Goal: Task Accomplishment & Management: Complete application form

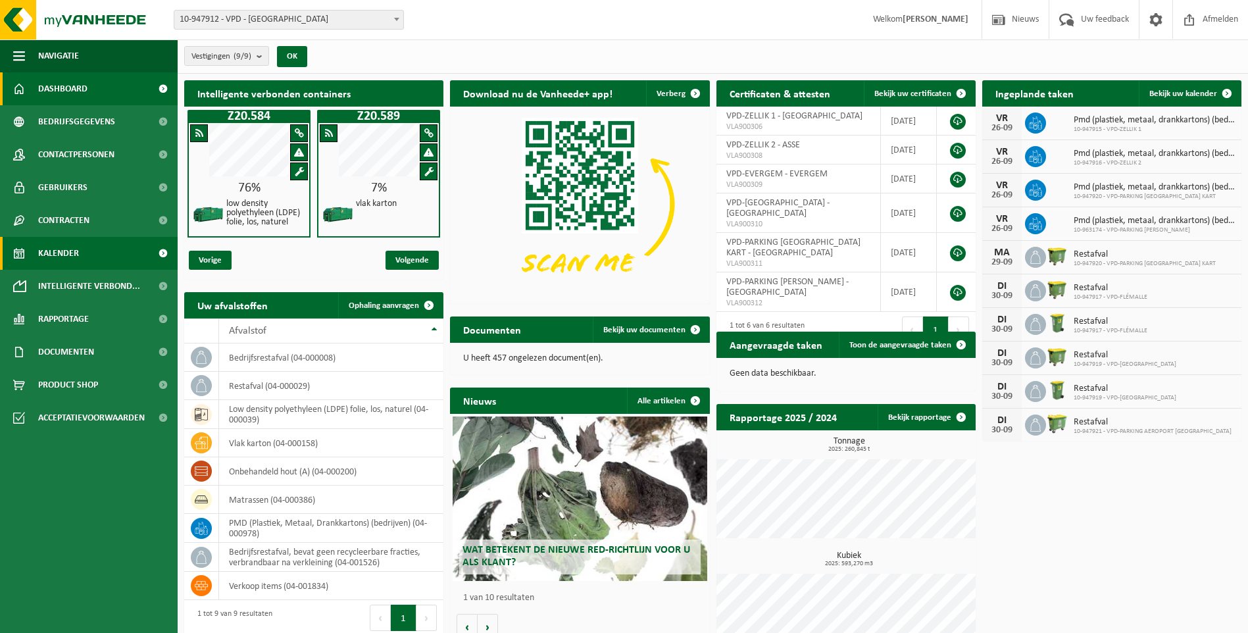
click at [56, 251] on span "Kalender" at bounding box center [58, 253] width 41 height 33
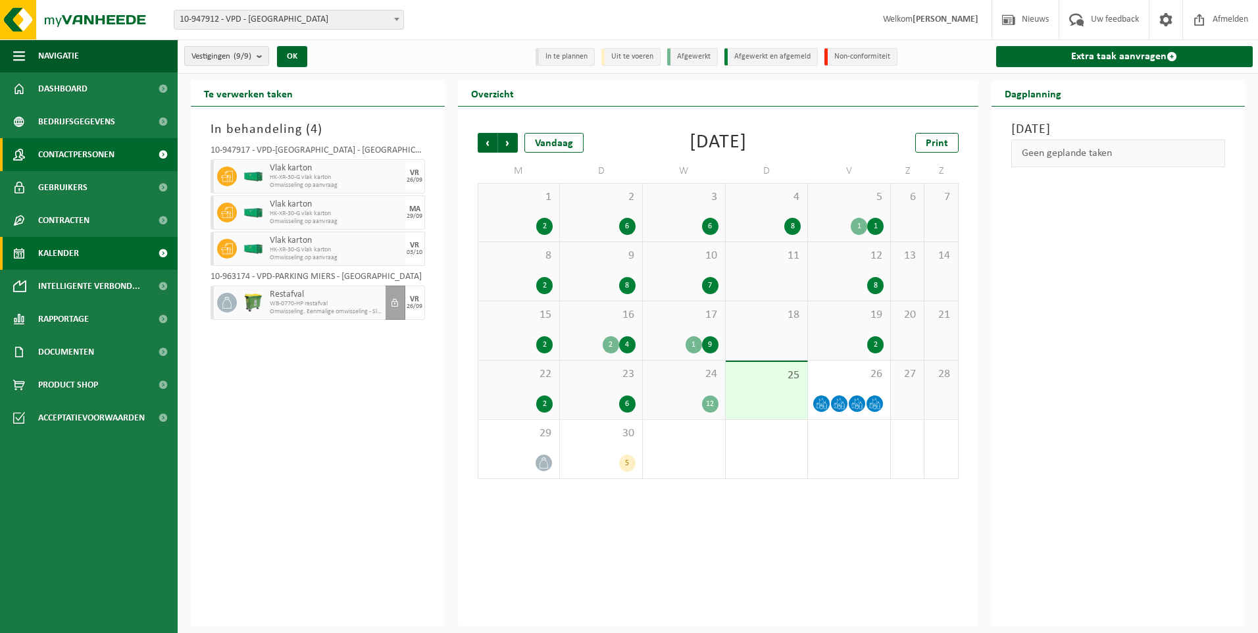
click at [89, 147] on span "Contactpersonen" at bounding box center [76, 154] width 76 height 33
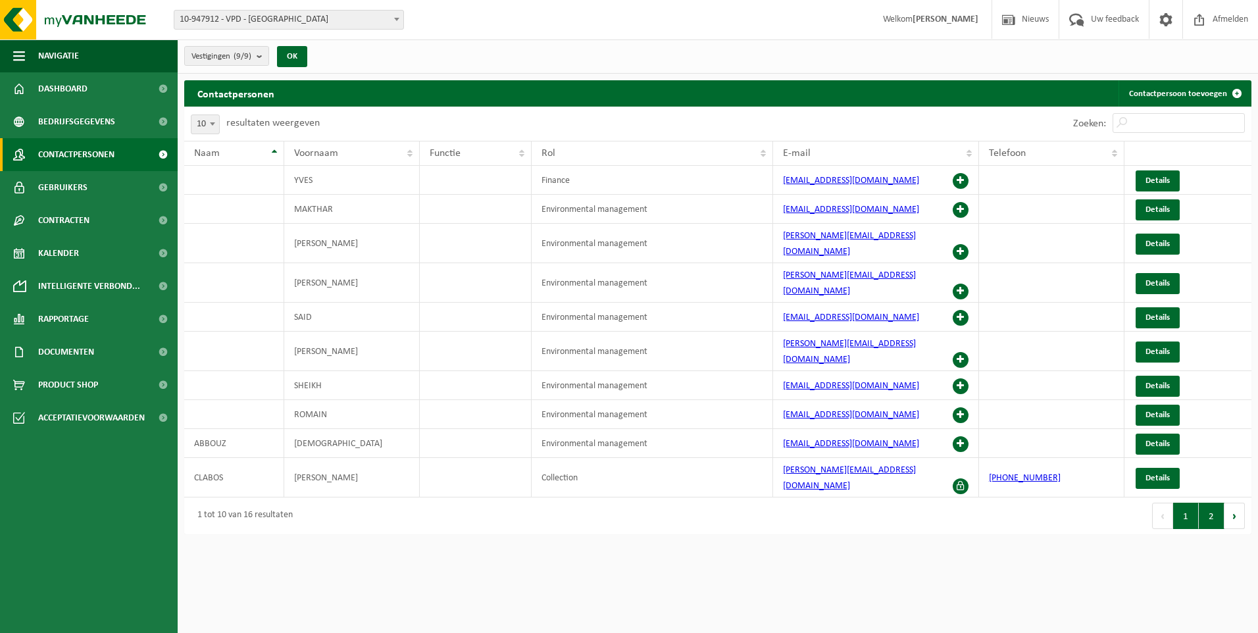
click at [1208, 503] on button "2" at bounding box center [1212, 516] width 26 height 26
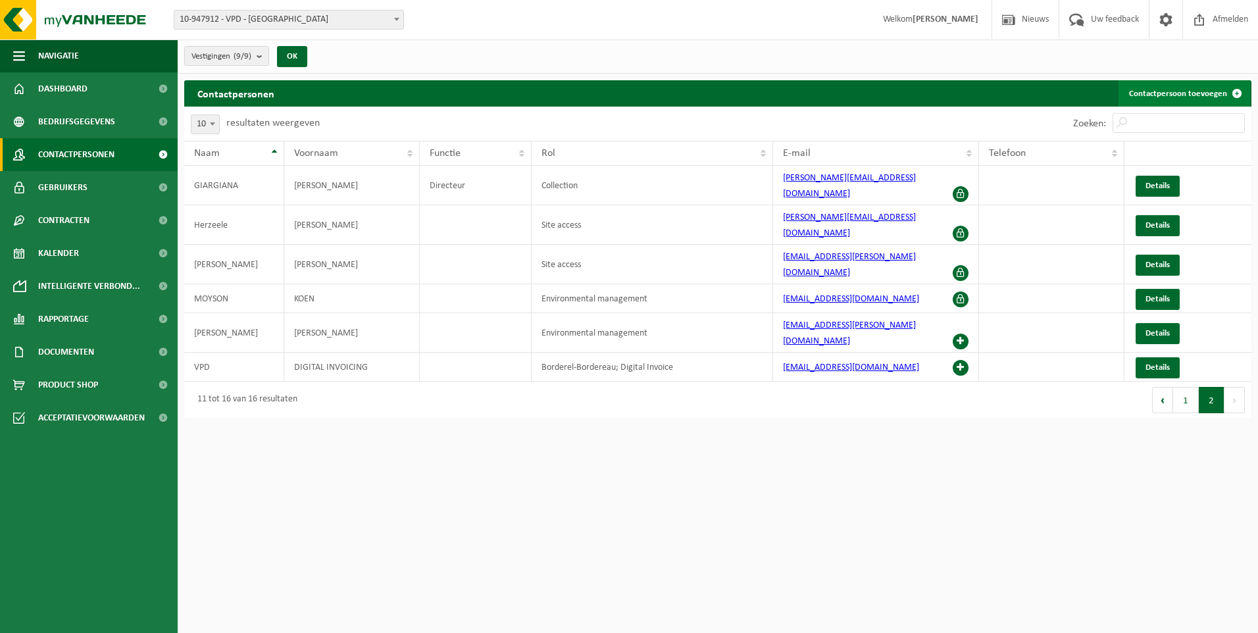
click at [1198, 87] on link "Contactpersoon toevoegen" at bounding box center [1184, 93] width 132 height 26
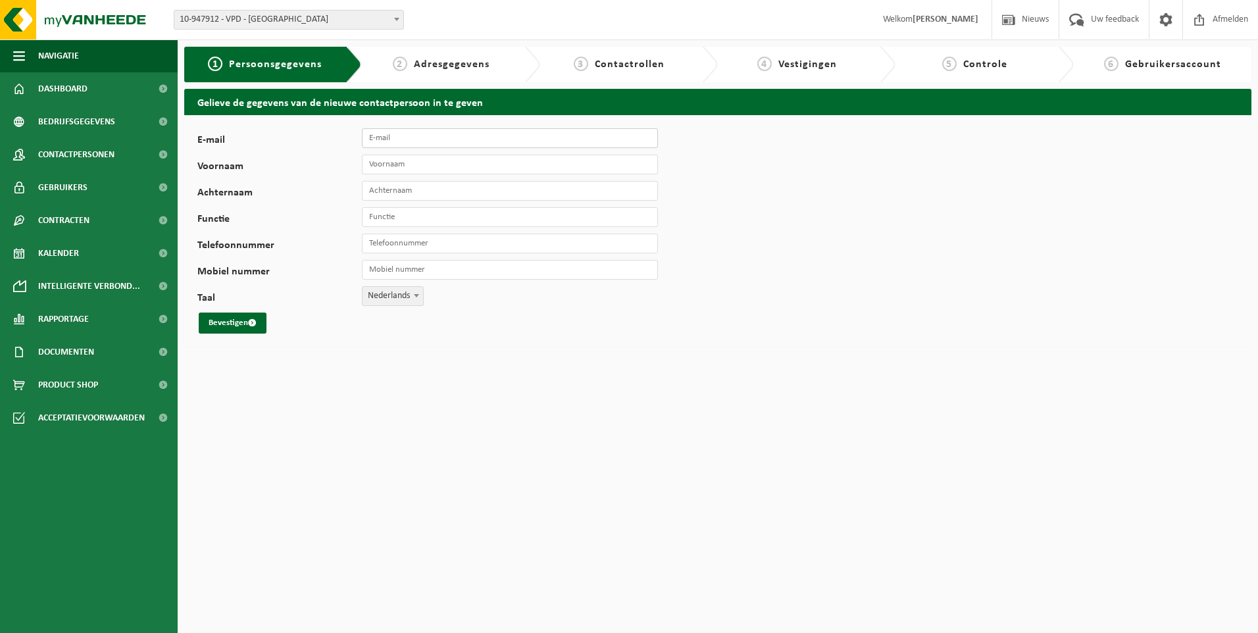
click at [447, 134] on input "E-mail" at bounding box center [510, 138] width 296 height 20
click at [406, 137] on input "E-mail" at bounding box center [510, 138] width 296 height 20
click at [409, 139] on input "[PERSON_NAME]" at bounding box center [510, 138] width 296 height 20
type input "[PERSON_NAME][EMAIL_ADDRESS][DOMAIN_NAME]"
drag, startPoint x: 391, startPoint y: 162, endPoint x: 399, endPoint y: 162, distance: 7.9
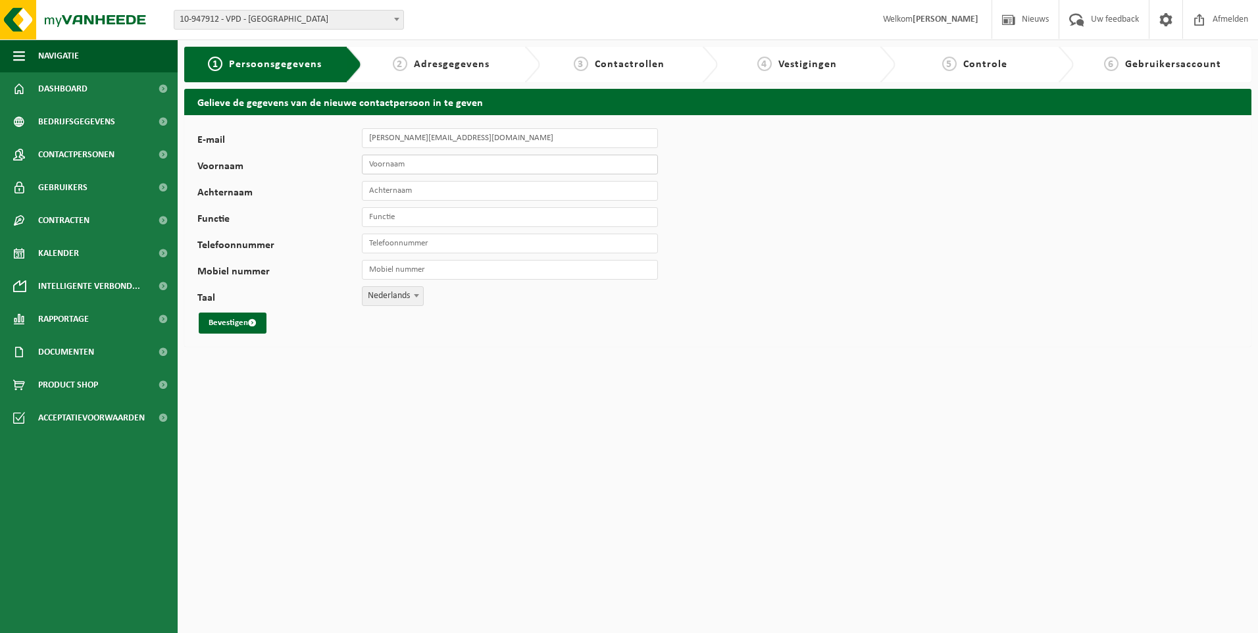
click at [391, 162] on input "Voornaam" at bounding box center [510, 165] width 296 height 20
type input "george"
click at [429, 192] on input "Achternaam" at bounding box center [510, 191] width 296 height 20
type input "Teodor Damian"
click at [370, 166] on input "george" at bounding box center [510, 165] width 296 height 20
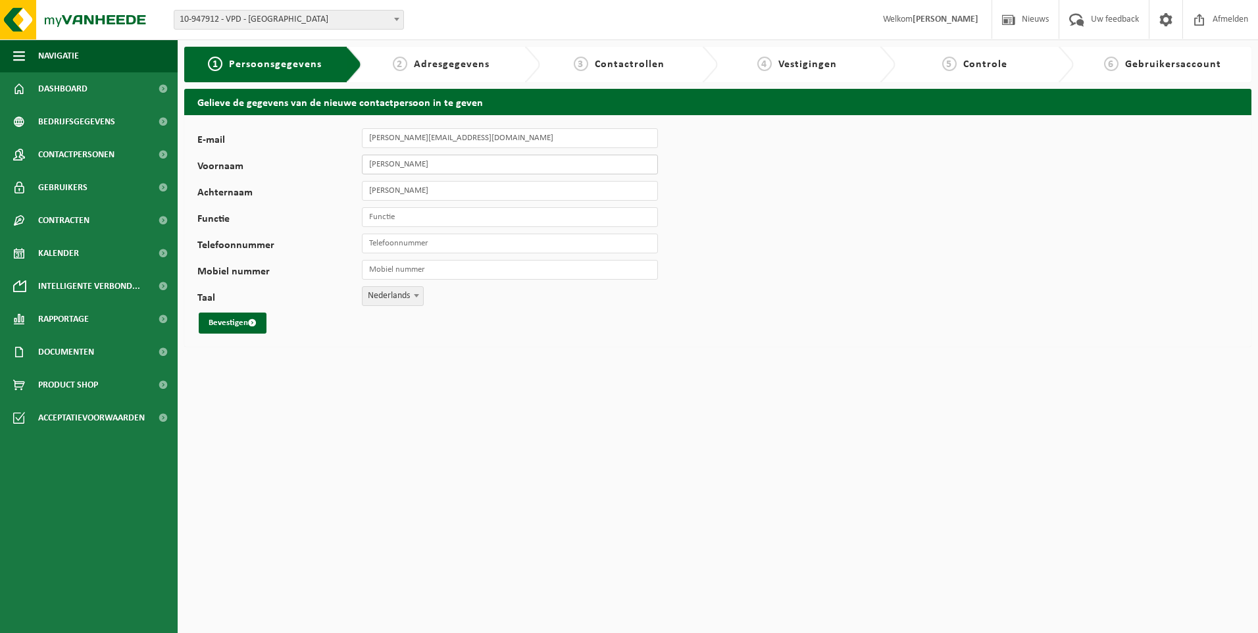
type input "George"
click at [393, 219] on input "Functie" at bounding box center [510, 217] width 296 height 20
type input "wearhouse manager"
click at [376, 245] on input "Telefoonnummer" at bounding box center [510, 244] width 296 height 20
click at [401, 274] on input "Mobiel nummer" at bounding box center [510, 270] width 296 height 20
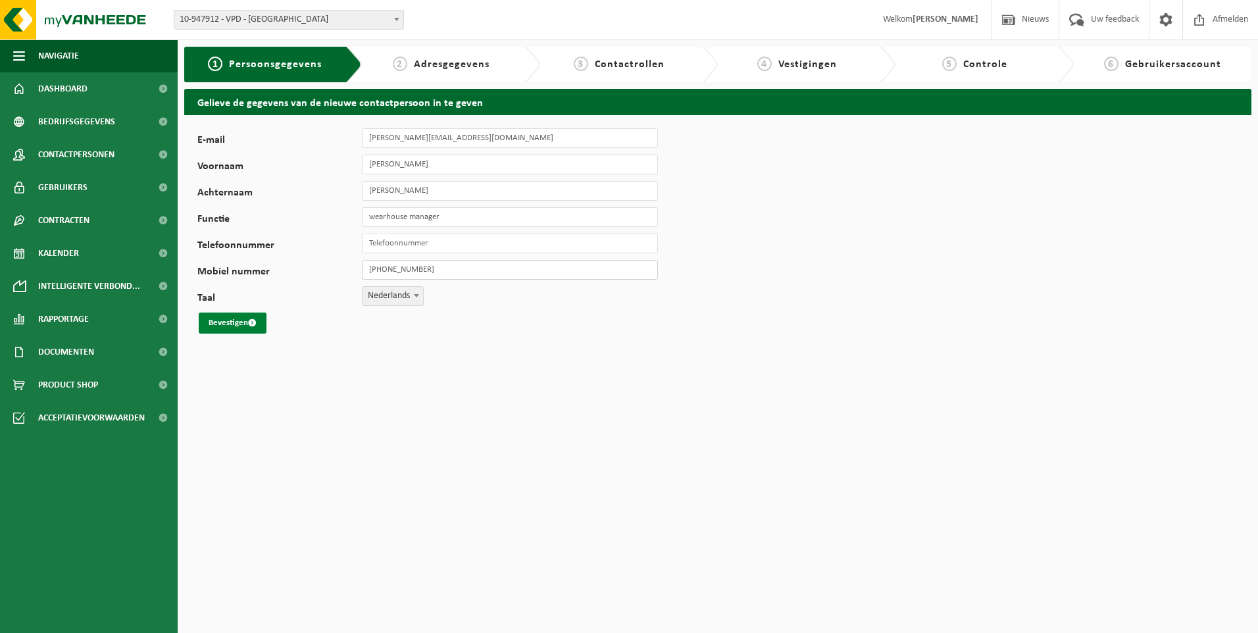
type input "[PHONE_NUMBER]"
click at [235, 323] on button "Bevestigen" at bounding box center [233, 322] width 68 height 21
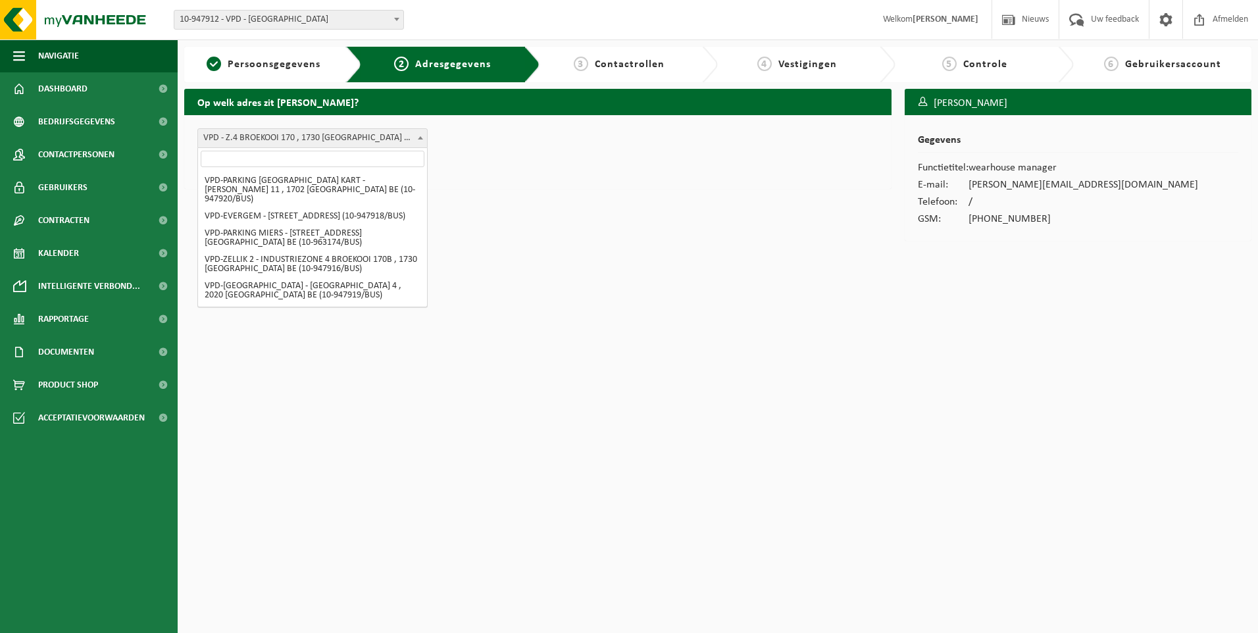
click at [419, 136] on span at bounding box center [420, 137] width 13 height 17
select select "555913"
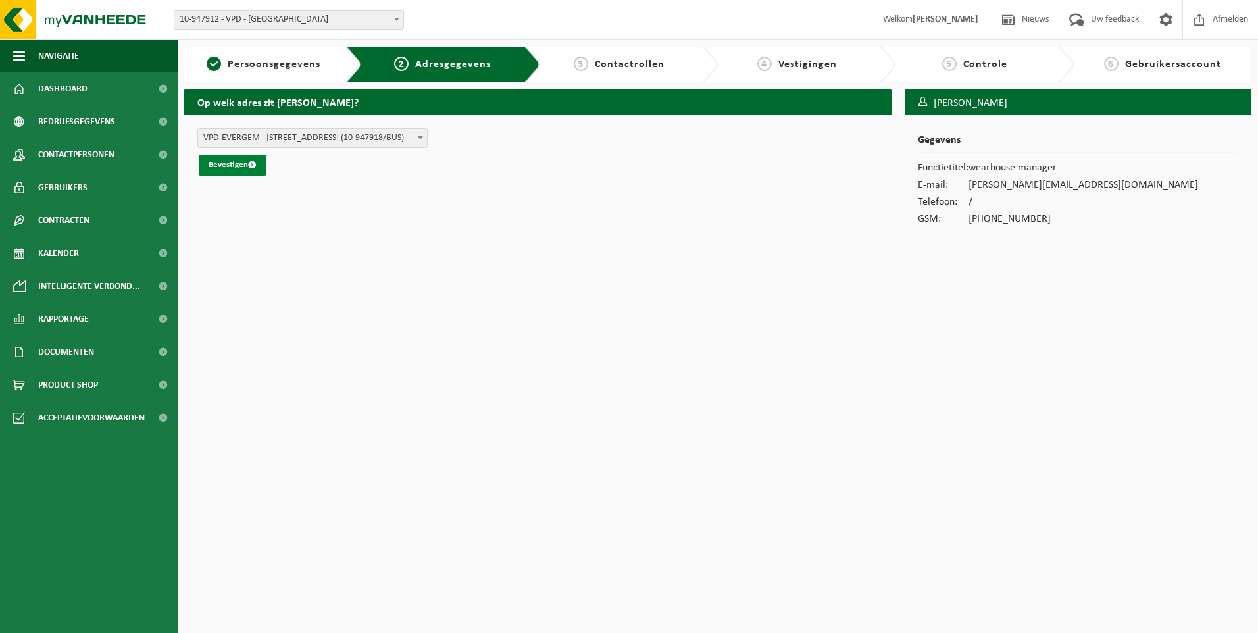
click at [236, 166] on button "Bevestigen" at bounding box center [233, 165] width 68 height 21
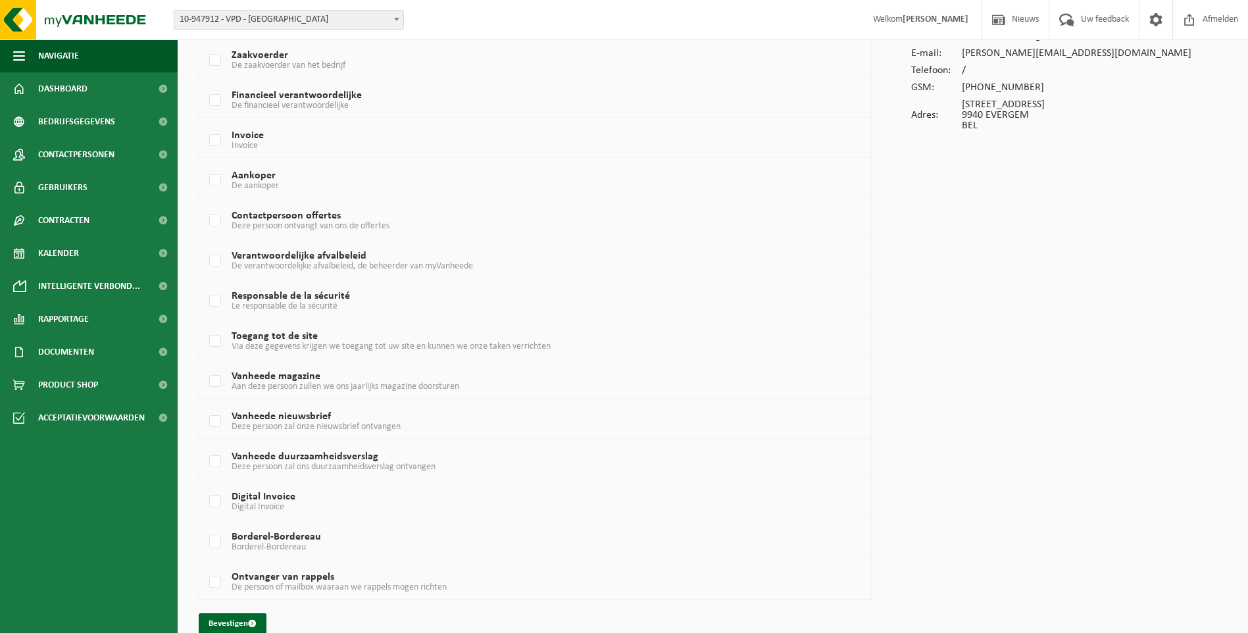
scroll to position [152, 0]
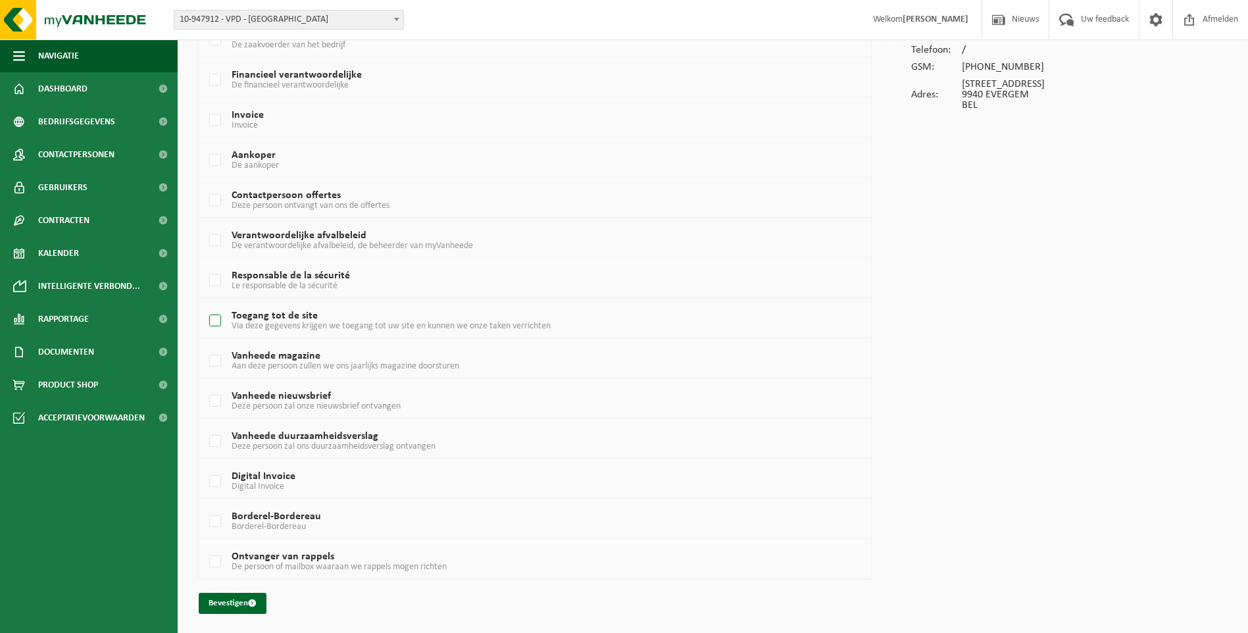
click at [219, 320] on label "Toegang tot de site Via deze gegevens krijgen we toegang tot uw site en kunnen …" at bounding box center [506, 321] width 599 height 20
click at [205, 305] on input "Toegang tot de site Via deze gegevens krijgen we toegang tot uw site en kunnen …" at bounding box center [204, 304] width 1 height 1
checkbox input "true"
click at [235, 598] on button "Bevestigen" at bounding box center [233, 603] width 68 height 21
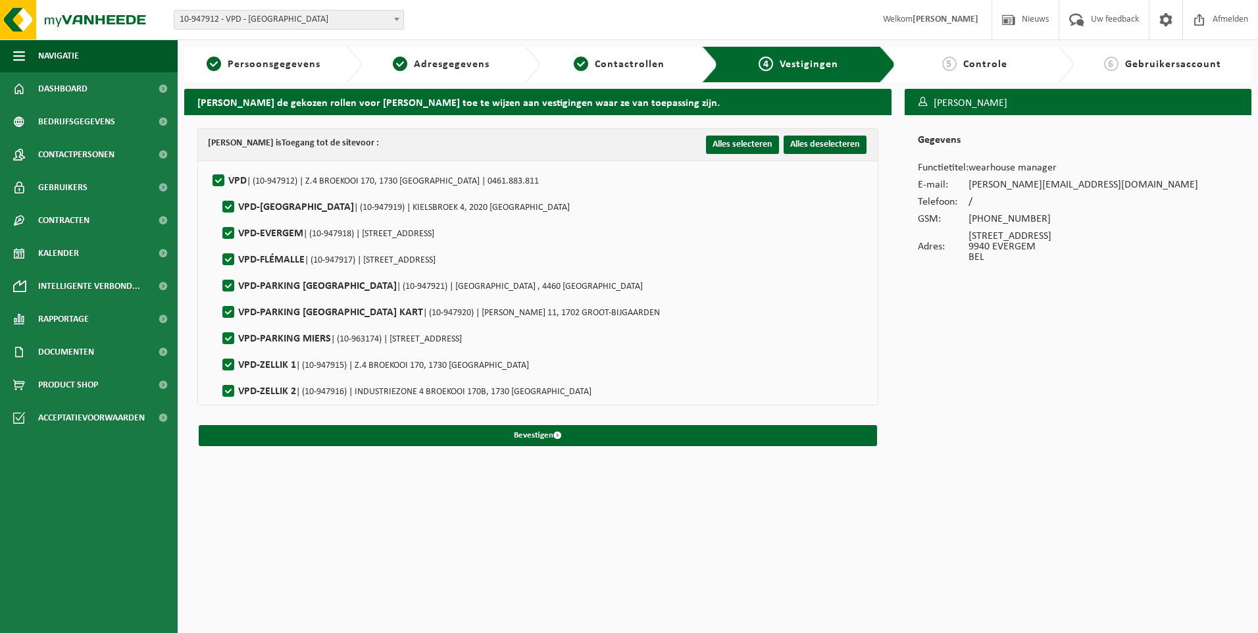
click at [218, 178] on label"] "VPD | (10-947912) | Z.4 BROEKOOI 170, 1730 ASSE | 0461.883.811" at bounding box center [374, 181] width 329 height 20
click at [208, 164] on input "VPD | (10-947912) | Z.4 BROEKOOI 170, 1730 ASSE | 0461.883.811" at bounding box center [207, 164] width 1 height 1
checkbox input "false"
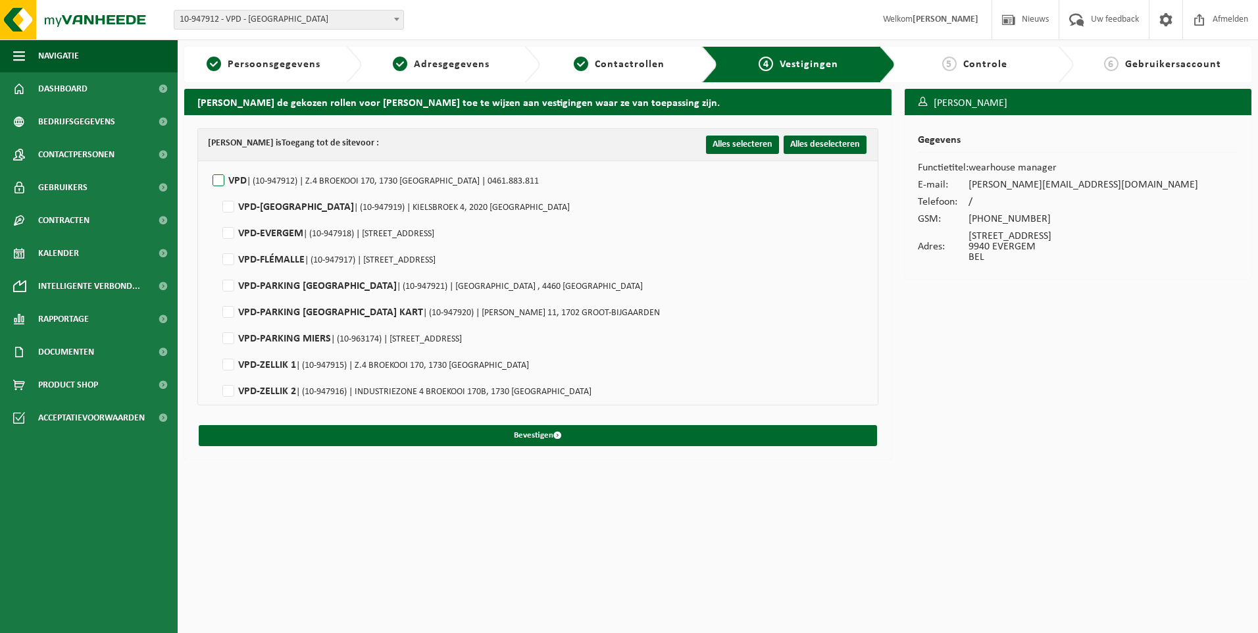
checkbox input "false"
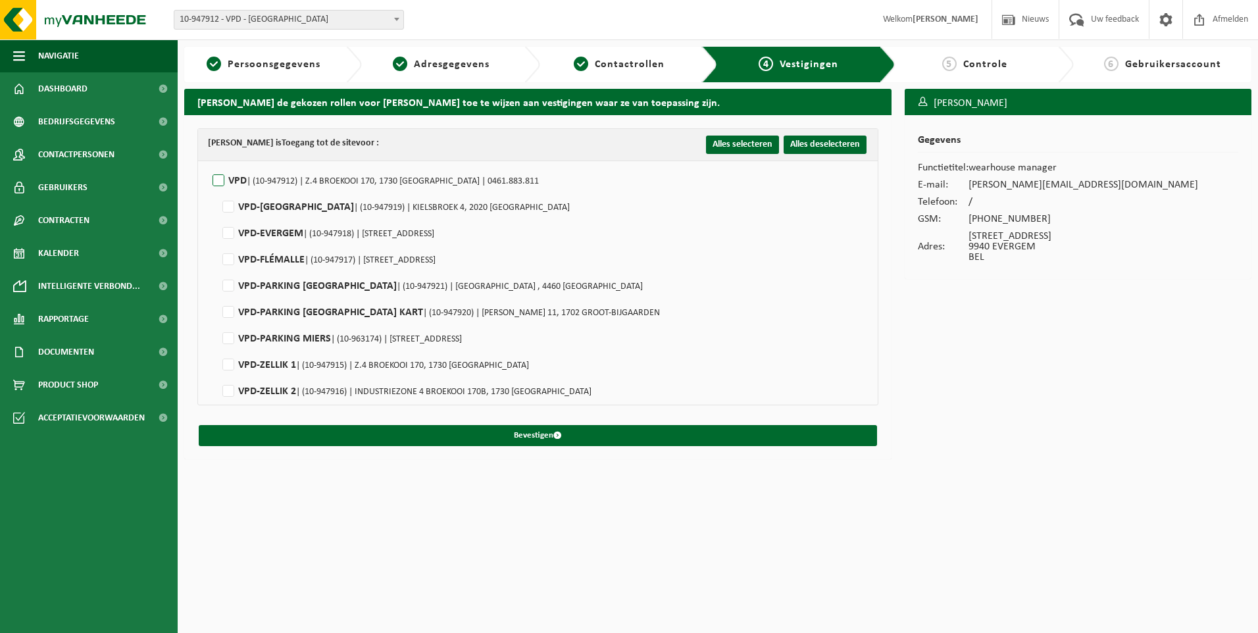
checkbox input "false"
click at [229, 230] on label"] "VPD-EVERGEM | (10-947918) | BRUGSESTEENWEG 7, 9940 EVERGEM" at bounding box center [327, 234] width 214 height 20
click at [218, 217] on input "VPD-EVERGEM | (10-947918) | BRUGSESTEENWEG 7, 9940 EVERGEM" at bounding box center [217, 216] width 1 height 1
checkbox input "true"
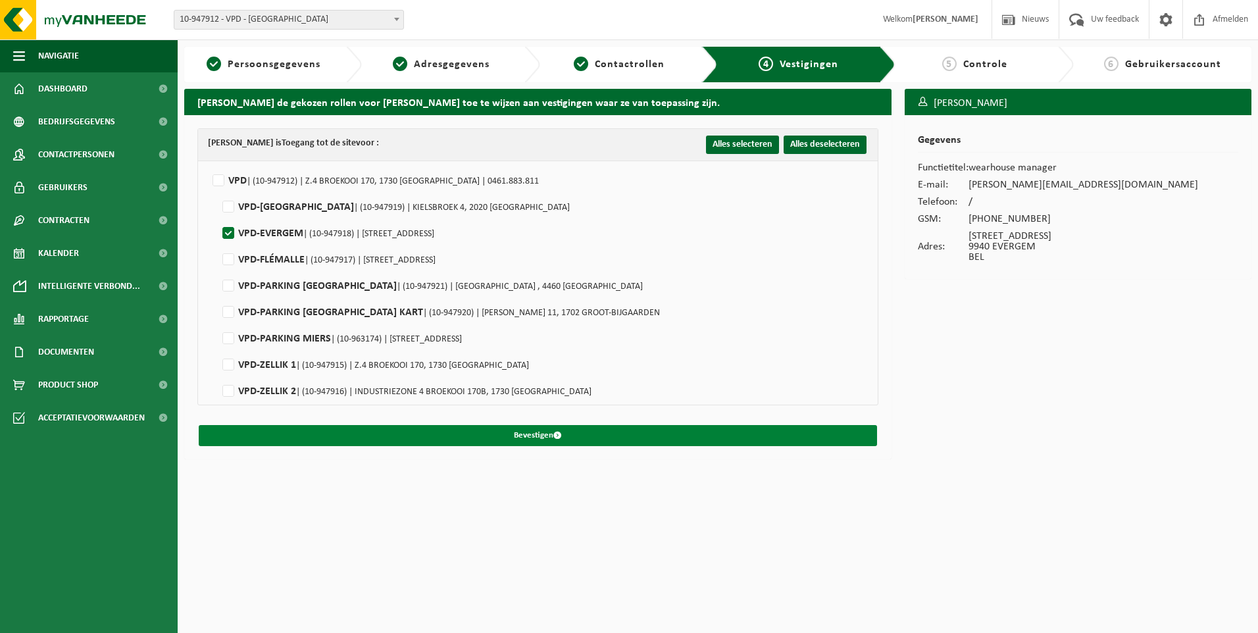
click at [545, 436] on button "Bevestigen" at bounding box center [538, 435] width 678 height 21
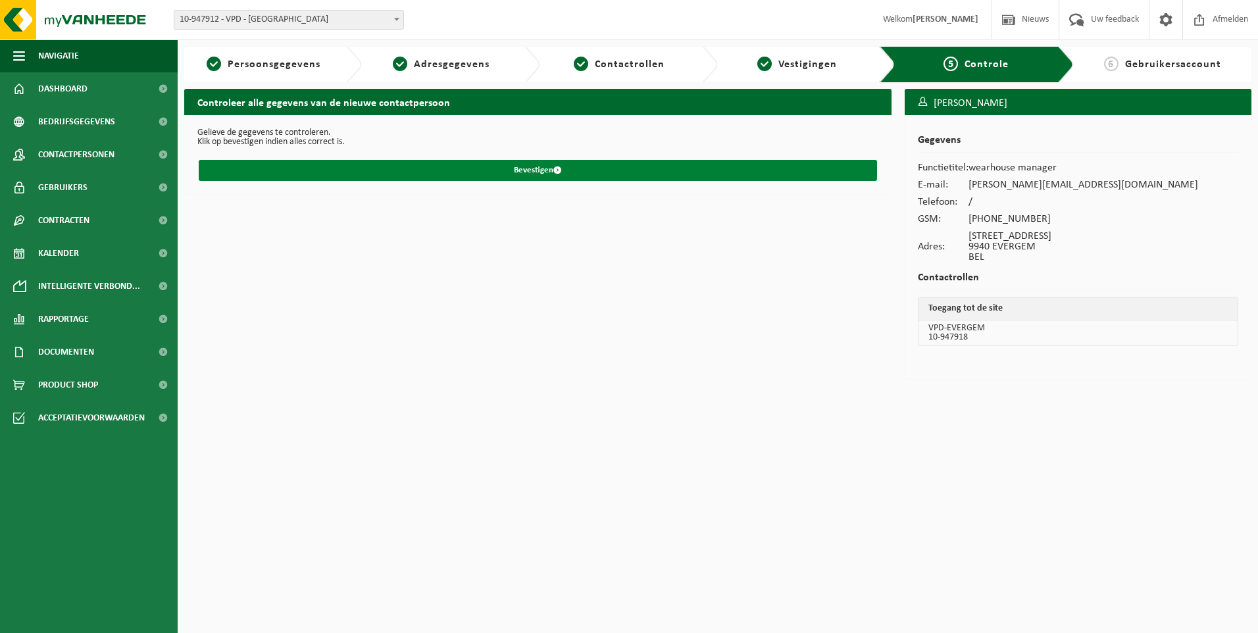
click at [548, 167] on button "Bevestigen" at bounding box center [538, 170] width 678 height 21
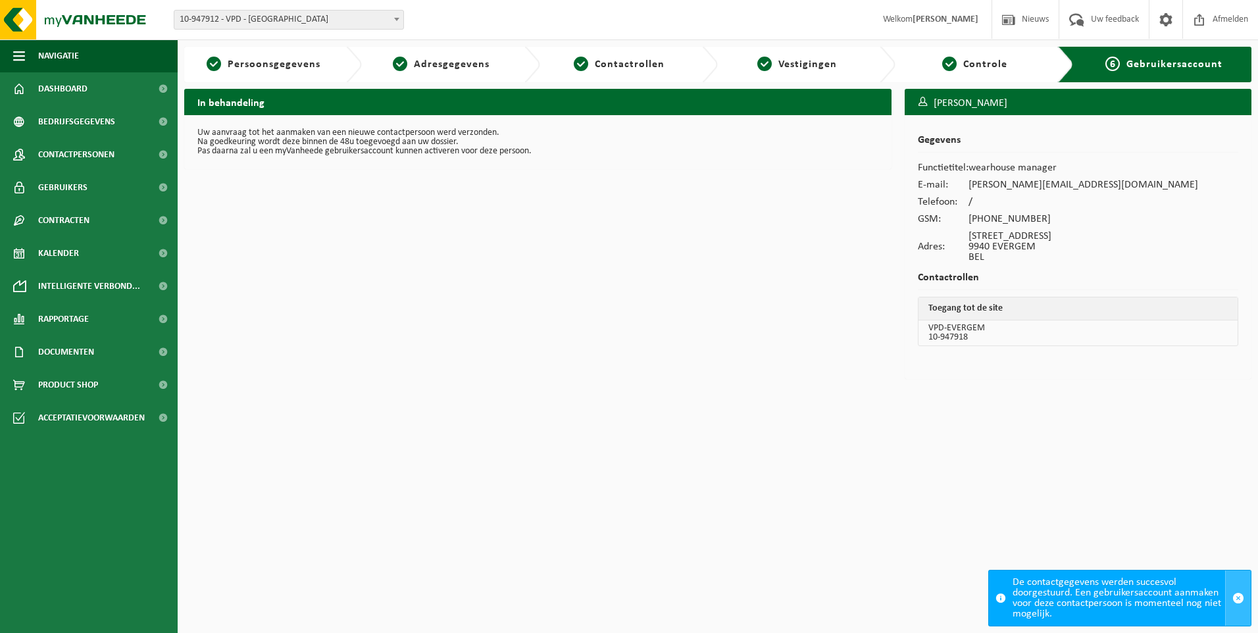
click at [1237, 595] on span "button" at bounding box center [1238, 598] width 12 height 12
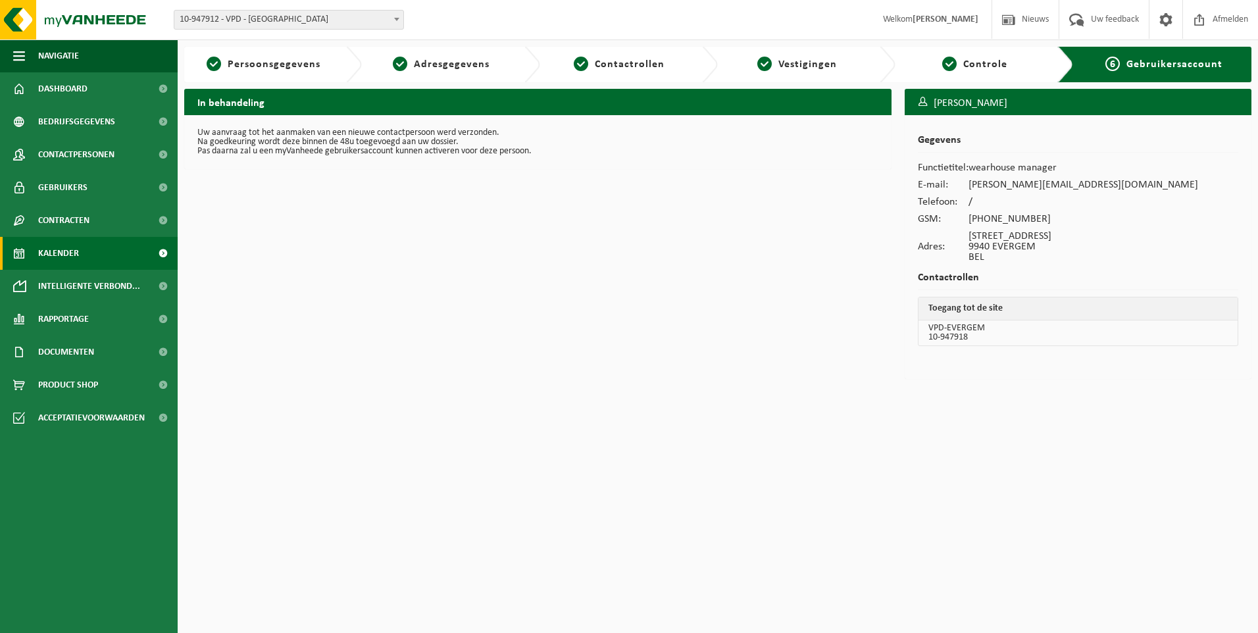
click at [54, 253] on span "Kalender" at bounding box center [58, 253] width 41 height 33
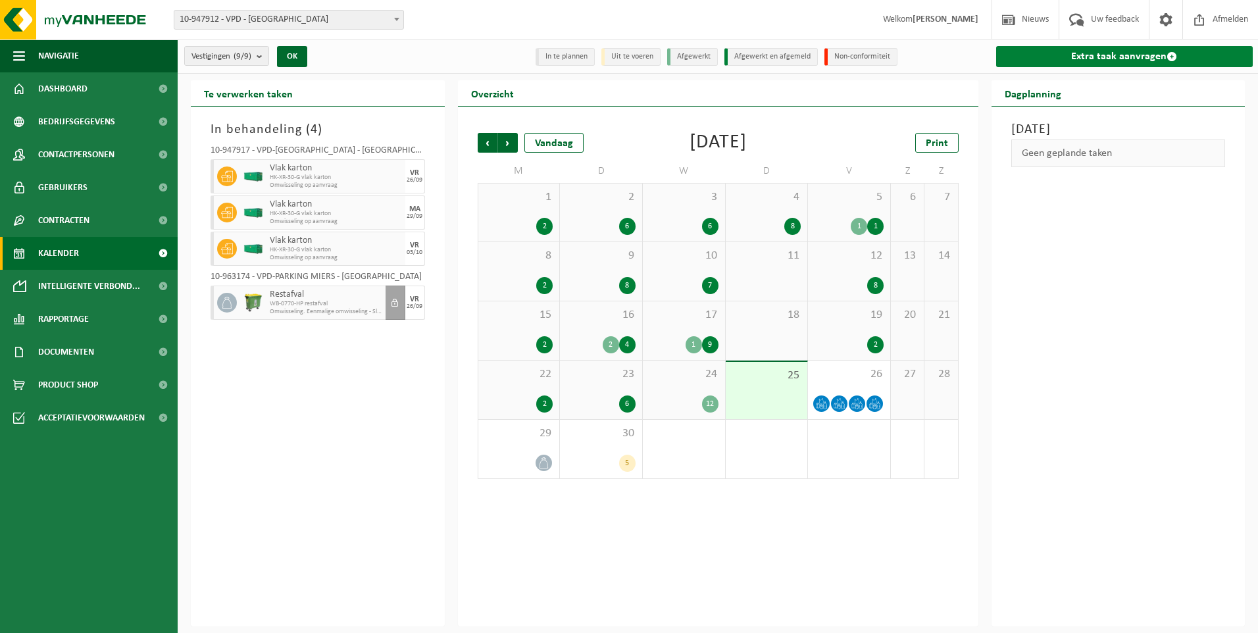
click at [1111, 54] on link "Extra taak aanvragen" at bounding box center [1124, 56] width 257 height 21
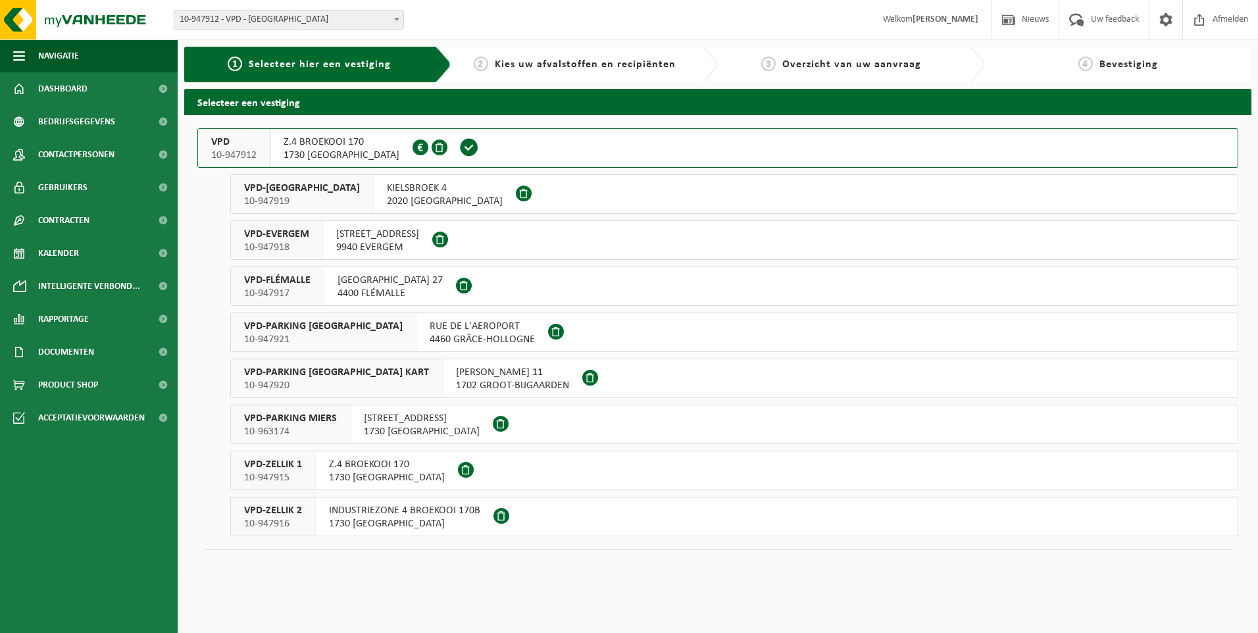
click at [265, 239] on span "VPD-EVERGEM" at bounding box center [276, 234] width 65 height 13
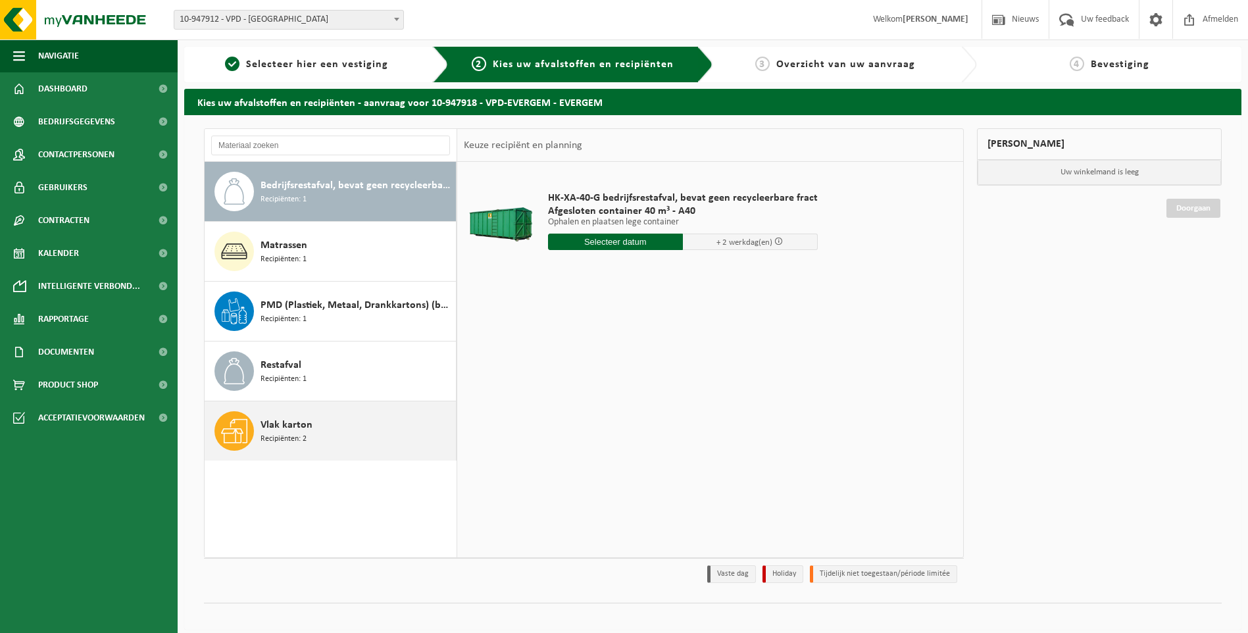
click at [276, 427] on span "Vlak karton" at bounding box center [287, 425] width 52 height 16
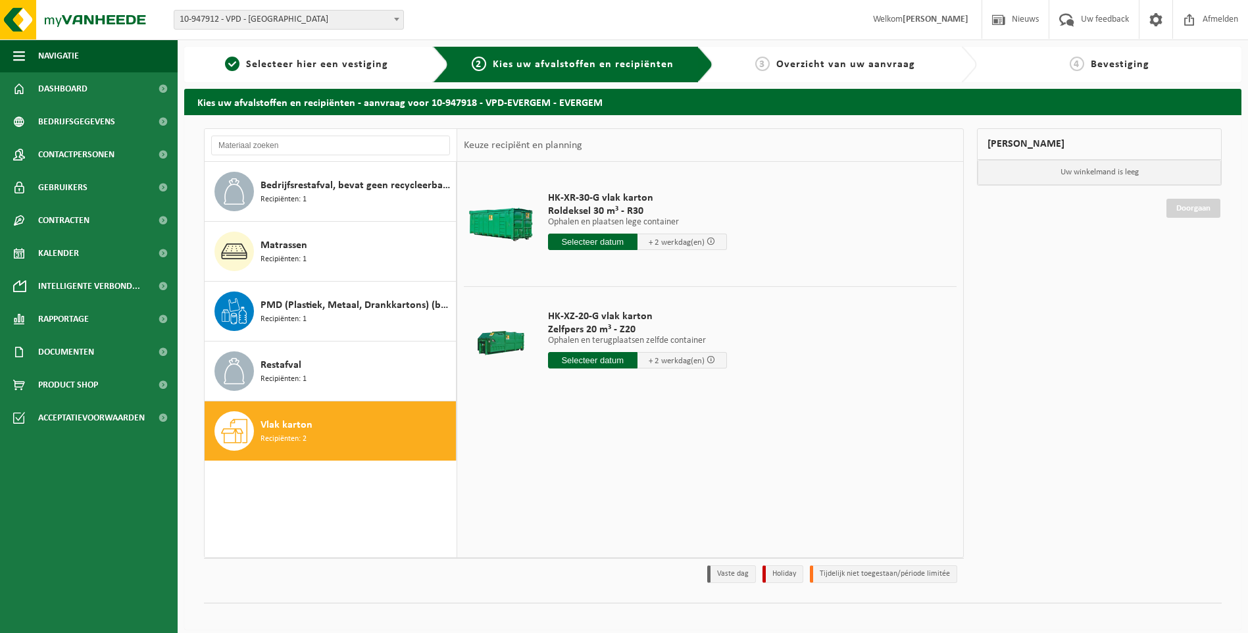
click at [600, 360] on input "text" at bounding box center [592, 360] width 89 height 16
click at [651, 497] on div "26" at bounding box center [652, 497] width 23 height 21
type input "Van 2025-09-26"
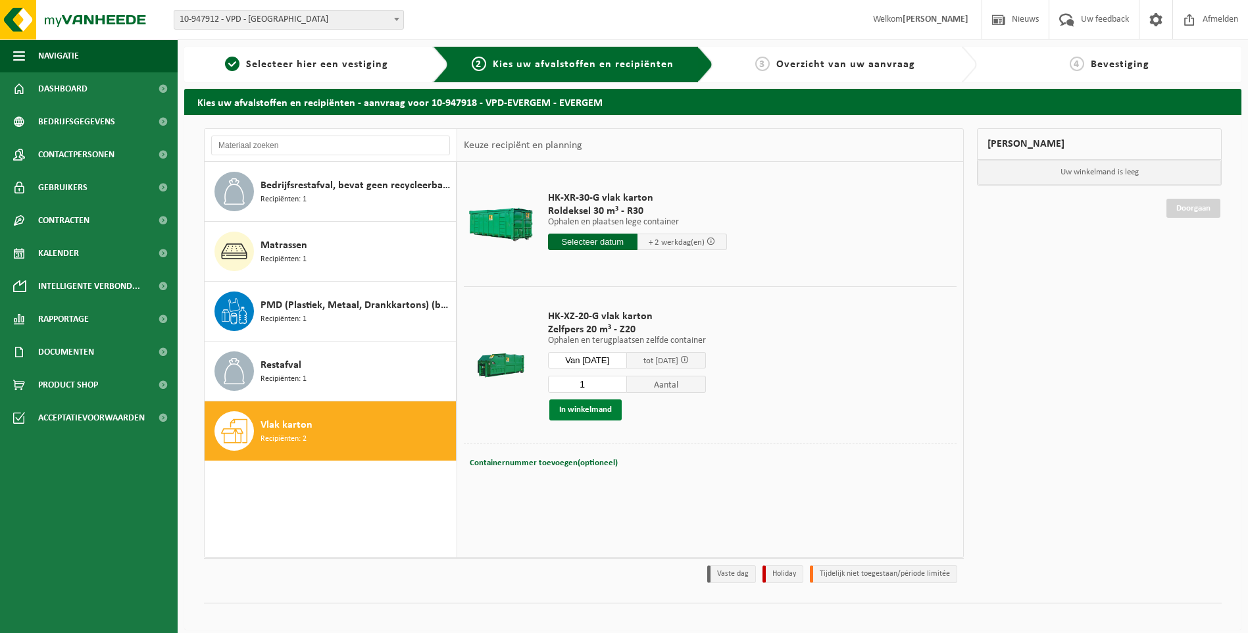
click at [595, 409] on button "In winkelmand" at bounding box center [585, 409] width 72 height 21
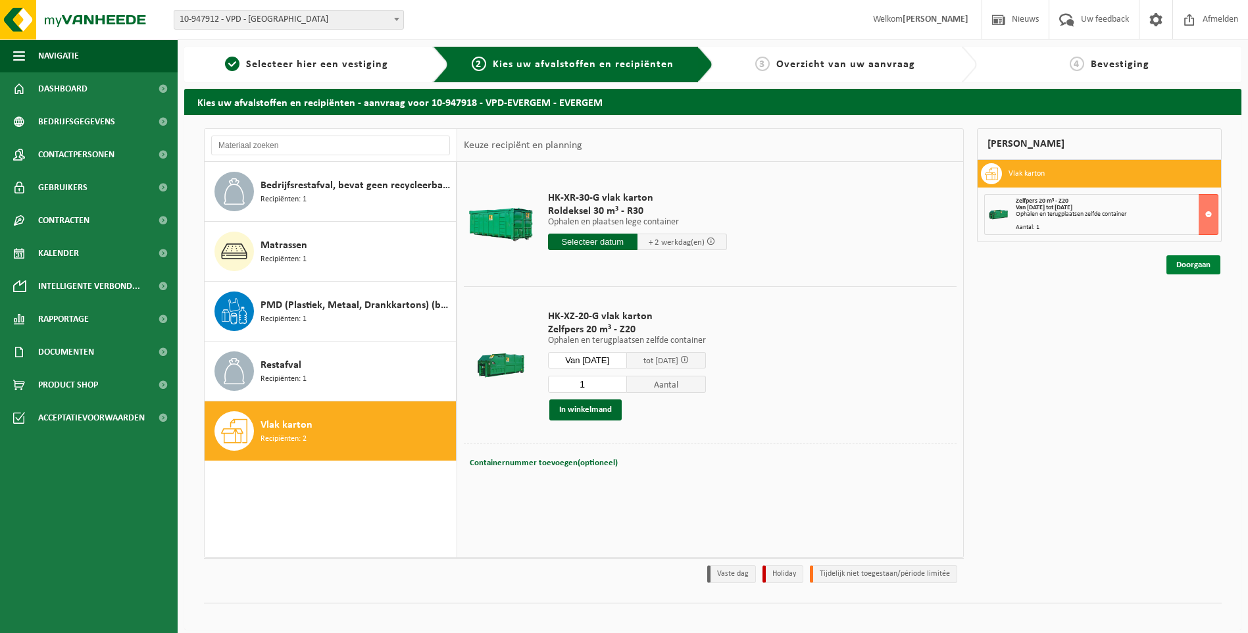
click at [1193, 267] on link "Doorgaan" at bounding box center [1193, 264] width 54 height 19
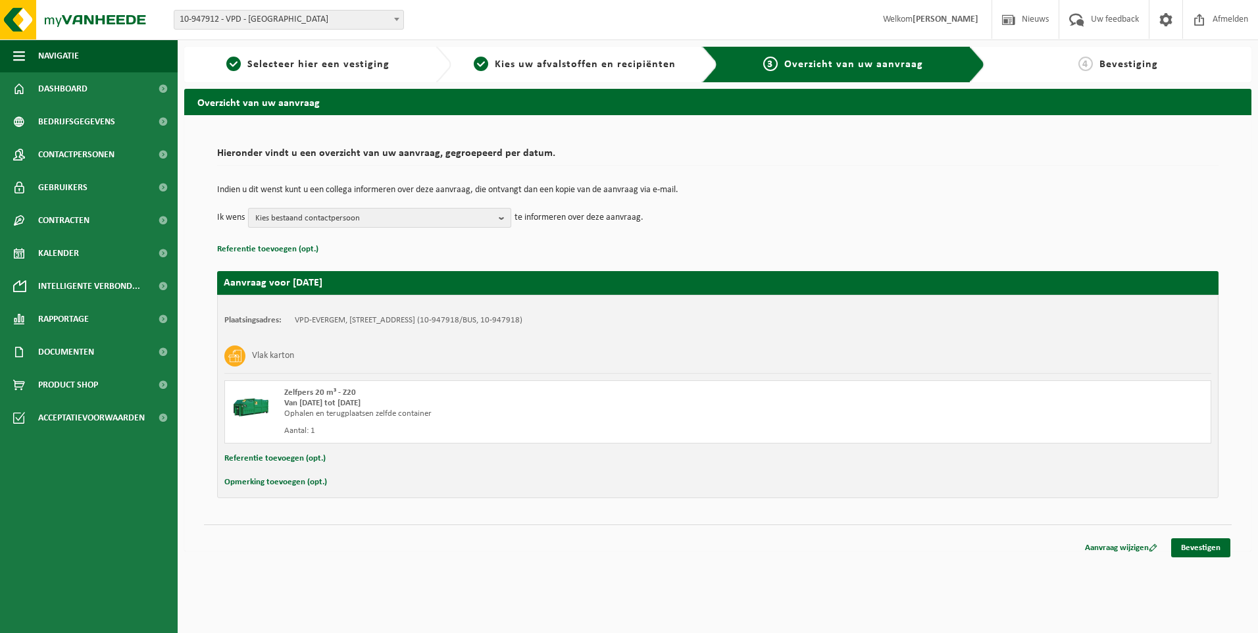
click at [499, 214] on b "button" at bounding box center [505, 218] width 12 height 18
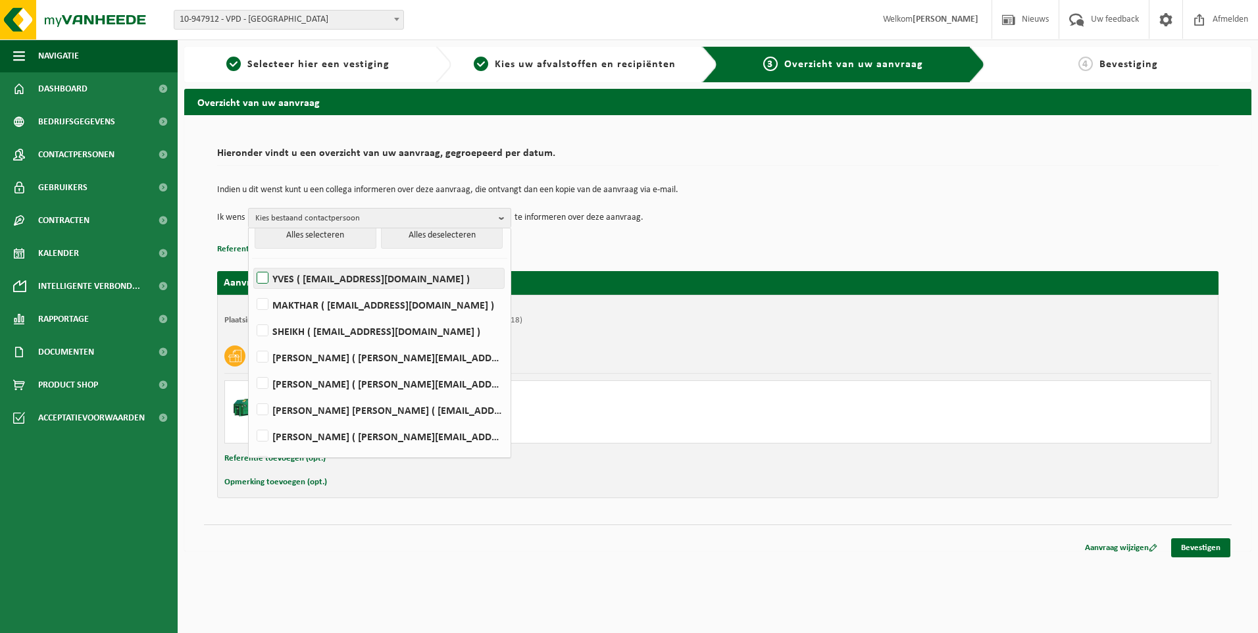
scroll to position [34, 0]
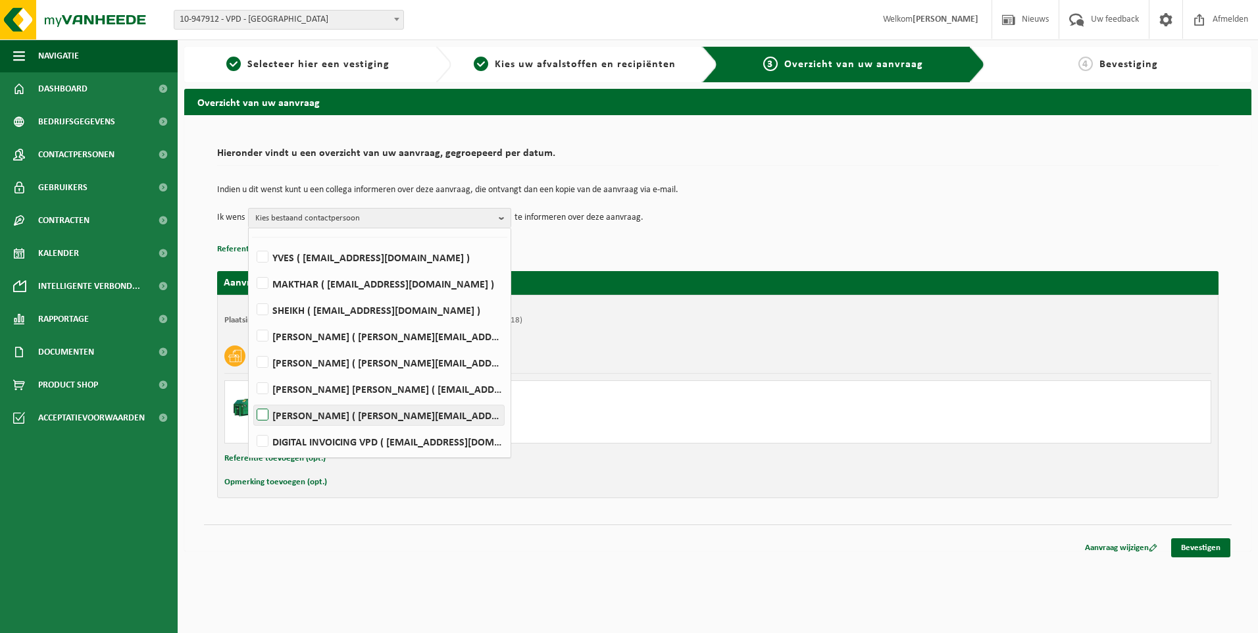
click at [259, 409] on label "[PERSON_NAME] ( [PERSON_NAME][EMAIL_ADDRESS][DOMAIN_NAME] )" at bounding box center [379, 415] width 250 height 20
click at [252, 399] on input "[PERSON_NAME] ( [PERSON_NAME][EMAIL_ADDRESS][DOMAIN_NAME] )" at bounding box center [251, 398] width 1 height 1
checkbox input "true"
click at [892, 342] on div "Vlak karton" at bounding box center [717, 356] width 987 height 34
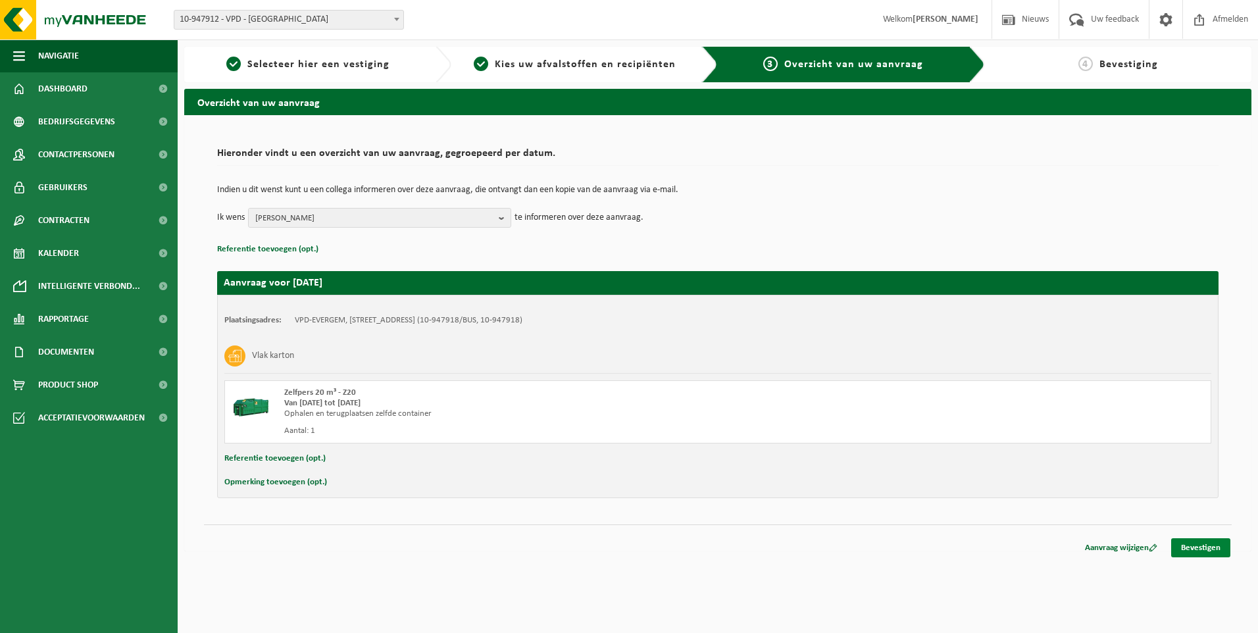
click at [1200, 546] on link "Bevestigen" at bounding box center [1200, 547] width 59 height 19
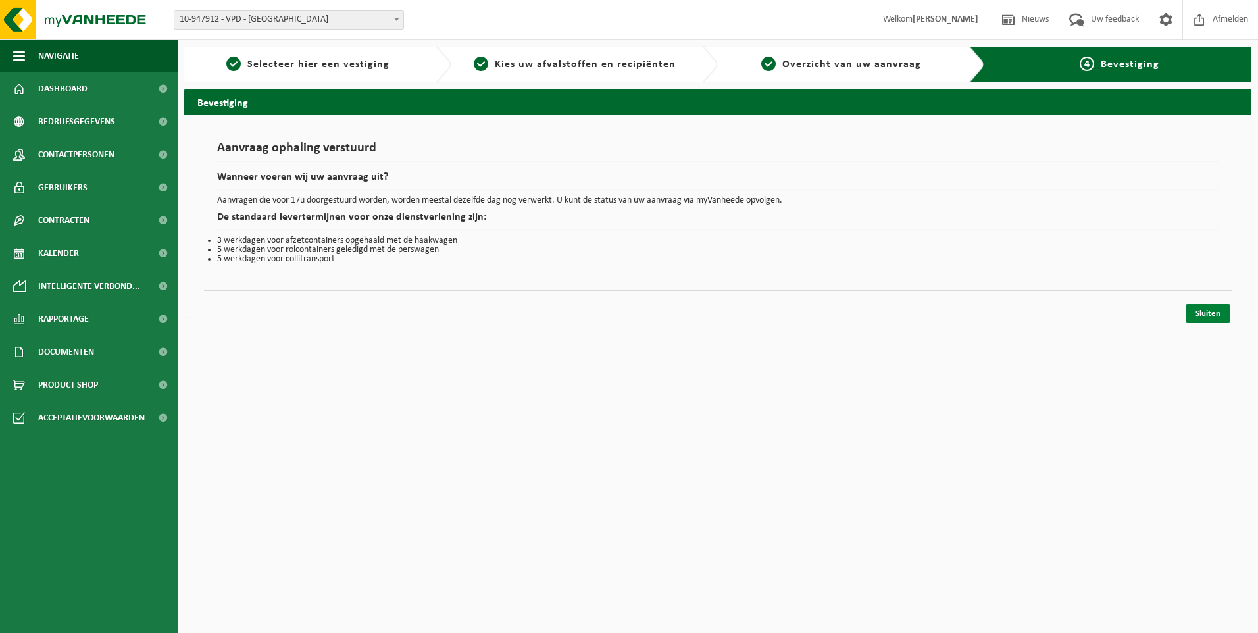
click at [1205, 314] on link "Sluiten" at bounding box center [1208, 313] width 45 height 19
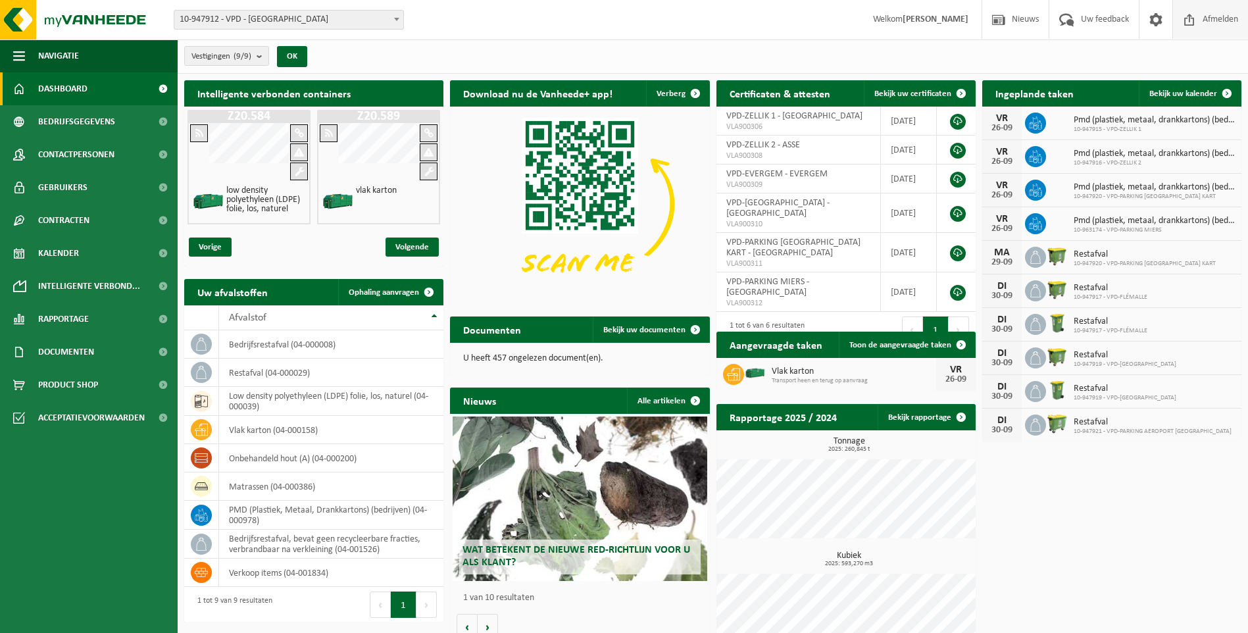
click at [1220, 14] on span "Afmelden" at bounding box center [1220, 19] width 42 height 39
